Goal: Information Seeking & Learning: Learn about a topic

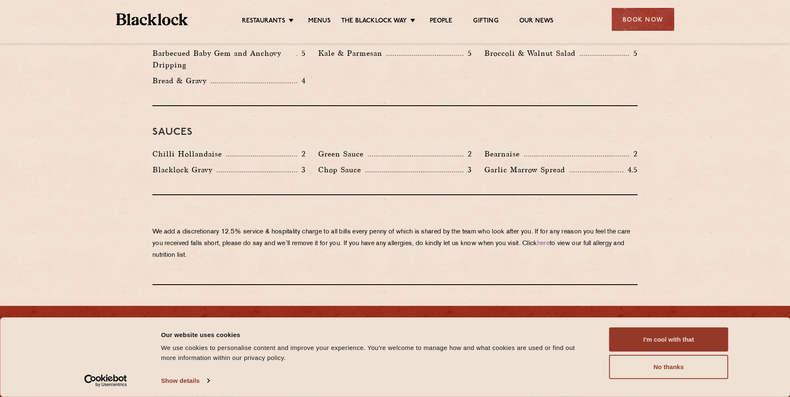
scroll to position [1308, 0]
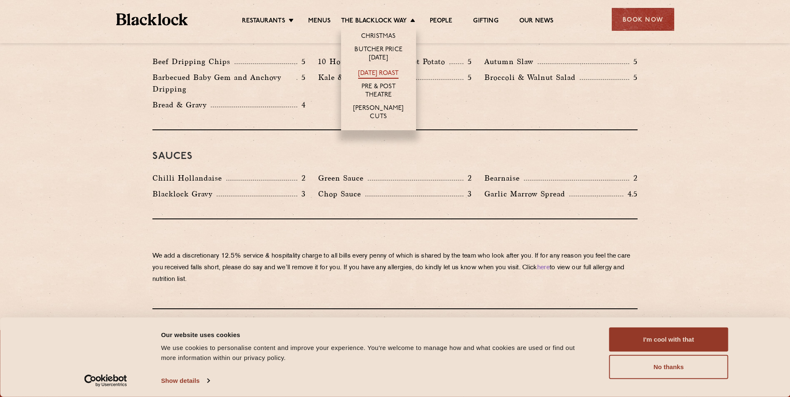
click at [386, 72] on link "[DATE] Roast" at bounding box center [378, 74] width 40 height 9
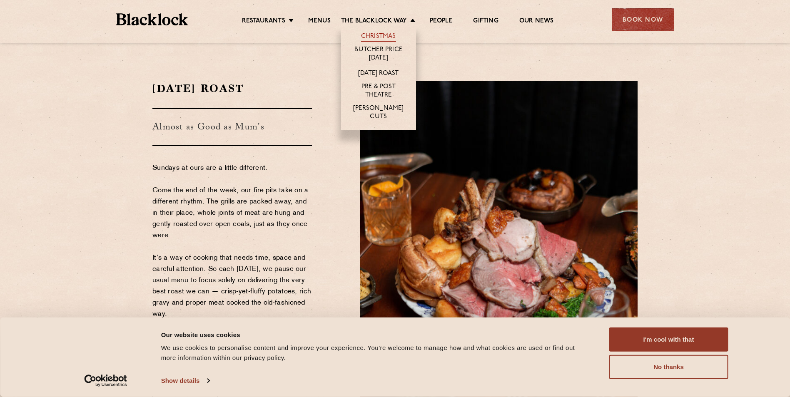
click at [389, 33] on link "Christmas" at bounding box center [378, 36] width 35 height 9
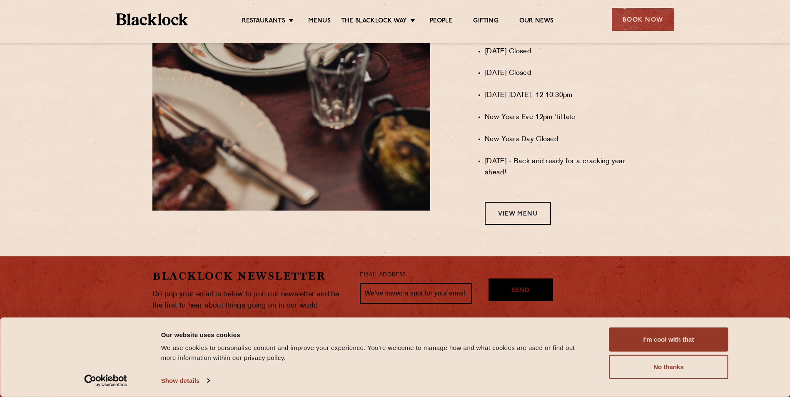
scroll to position [709, 0]
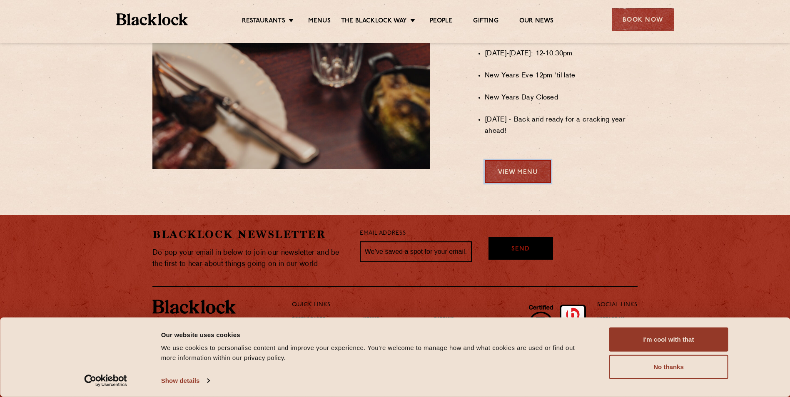
click at [519, 176] on link "View Menu" at bounding box center [518, 171] width 66 height 23
